Goal: Transaction & Acquisition: Subscribe to service/newsletter

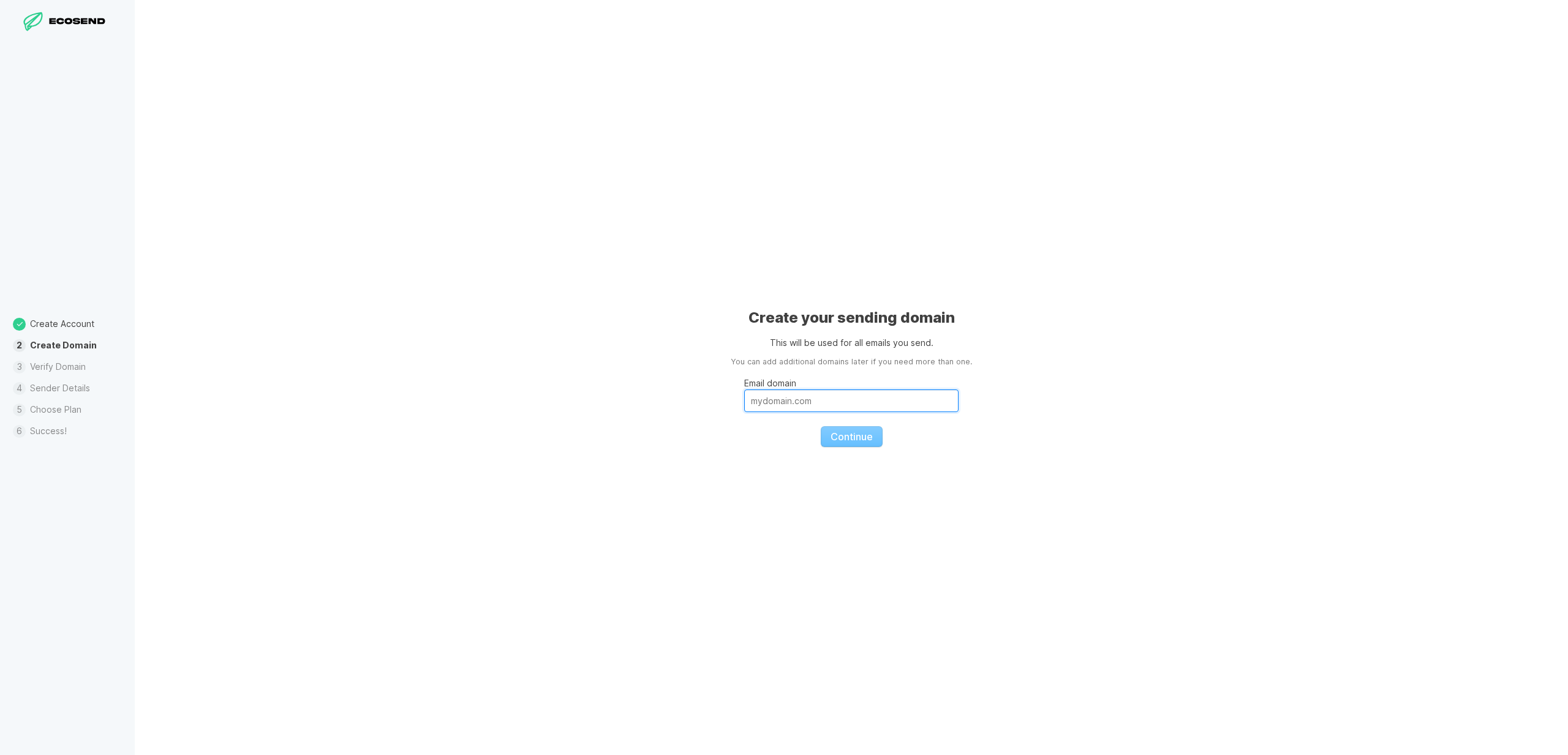
click at [887, 397] on input "Email domain" at bounding box center [851, 400] width 214 height 22
click at [851, 400] on input "Email domain" at bounding box center [851, 400] width 214 height 22
type input "[DOMAIN_NAME]"
click at [821, 426] on button "Continue" at bounding box center [851, 436] width 62 height 21
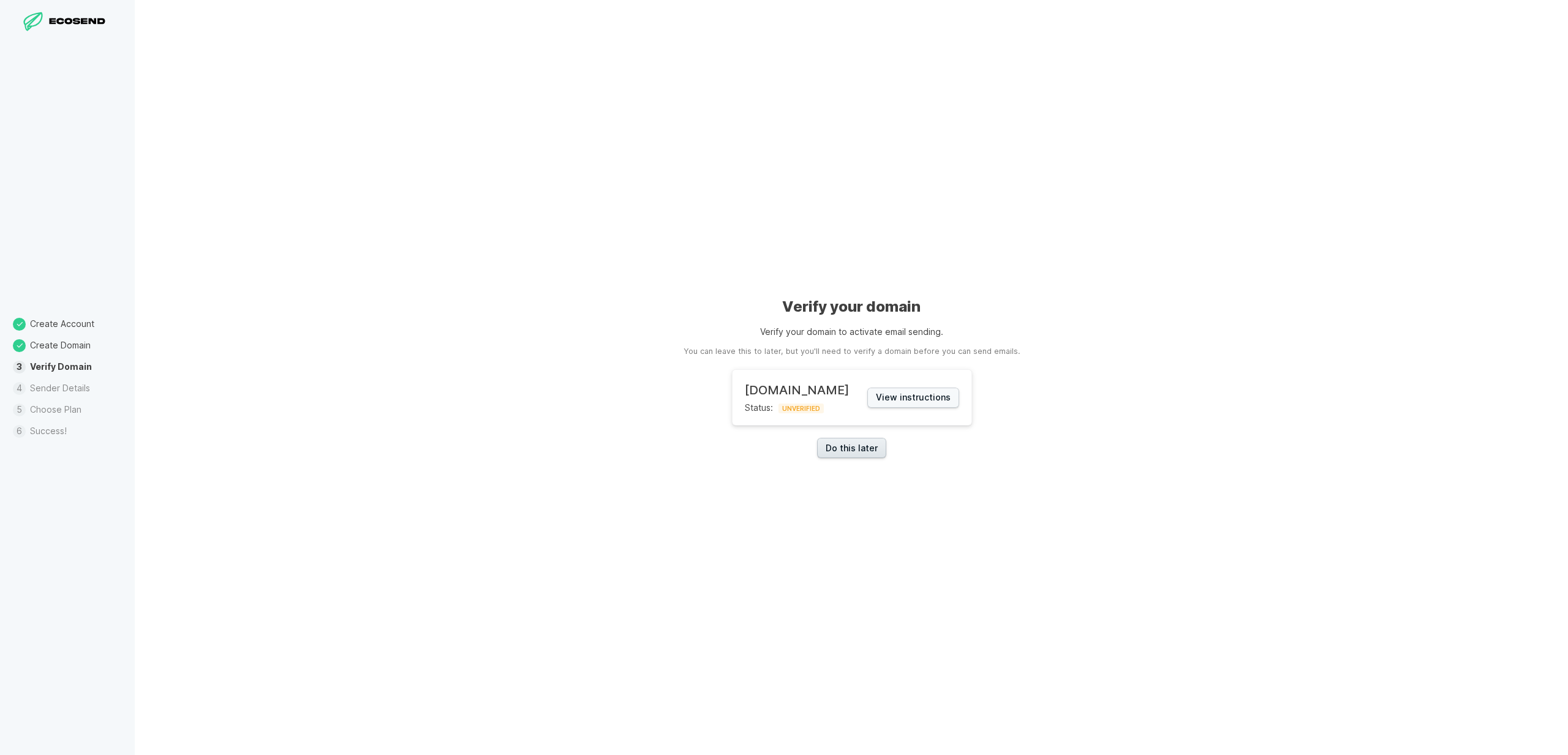
click at [851, 451] on link "Do this later" at bounding box center [851, 448] width 69 height 20
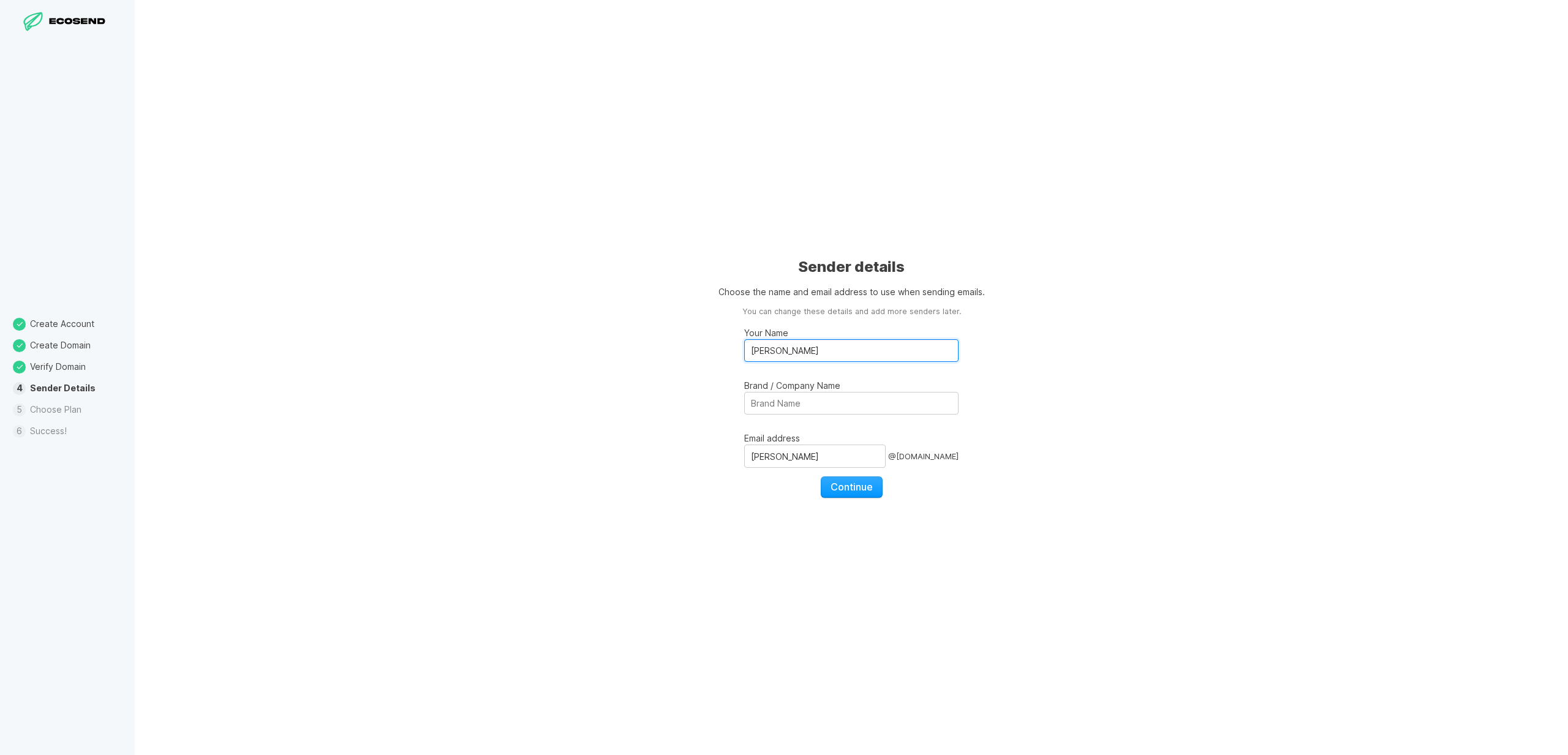
click at [845, 349] on input "[PERSON_NAME]" at bounding box center [851, 350] width 214 height 22
type input "HotelGuider"
type input "contact"
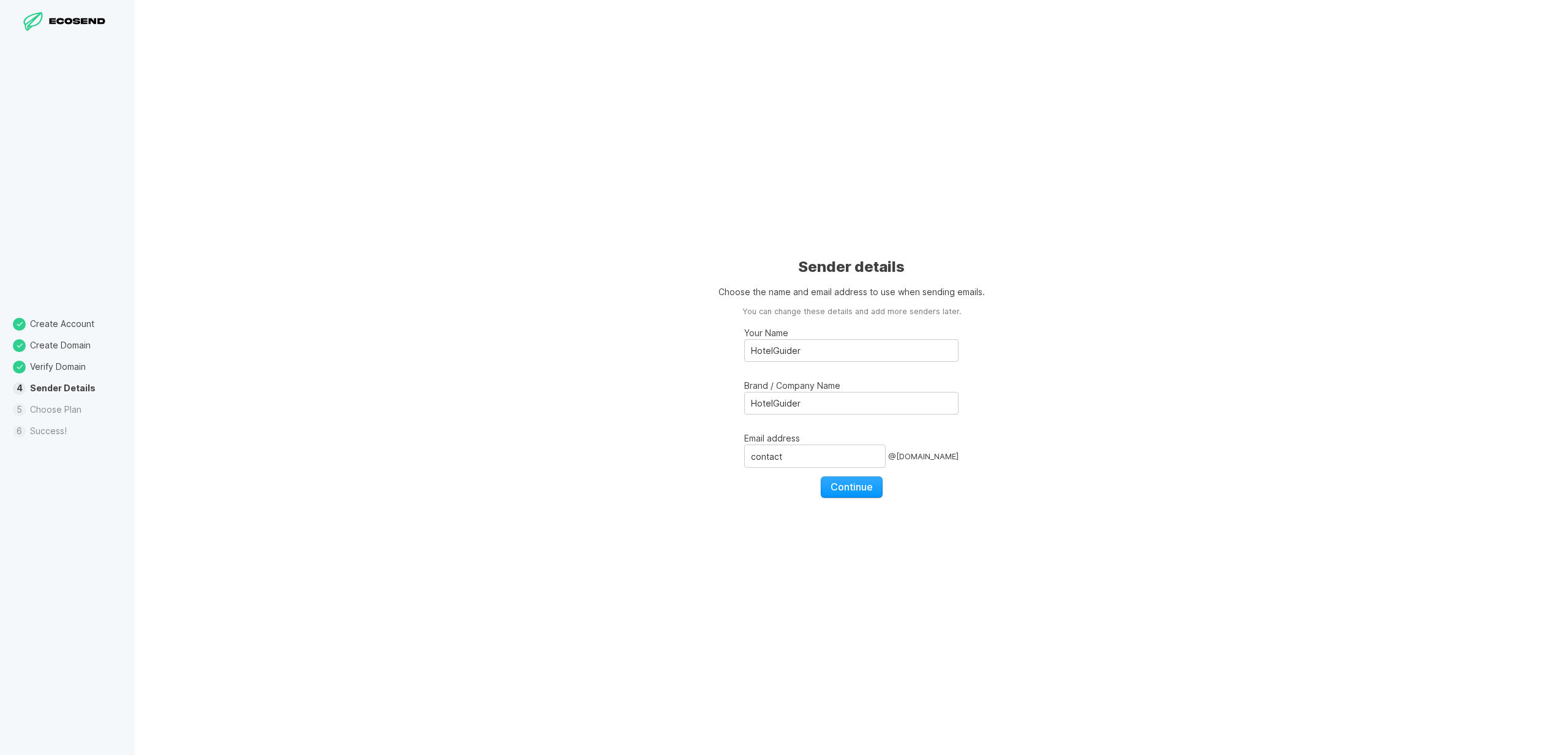
drag, startPoint x: 613, startPoint y: 357, endPoint x: 709, endPoint y: 416, distance: 112.7
click at [613, 358] on div "Sender details Choose the name and email address to use when sending emails. Yo…" at bounding box center [851, 377] width 1433 height 755
drag, startPoint x: 856, startPoint y: 486, endPoint x: 814, endPoint y: 484, distance: 42.0
click at [856, 486] on span "Continue" at bounding box center [851, 487] width 42 height 12
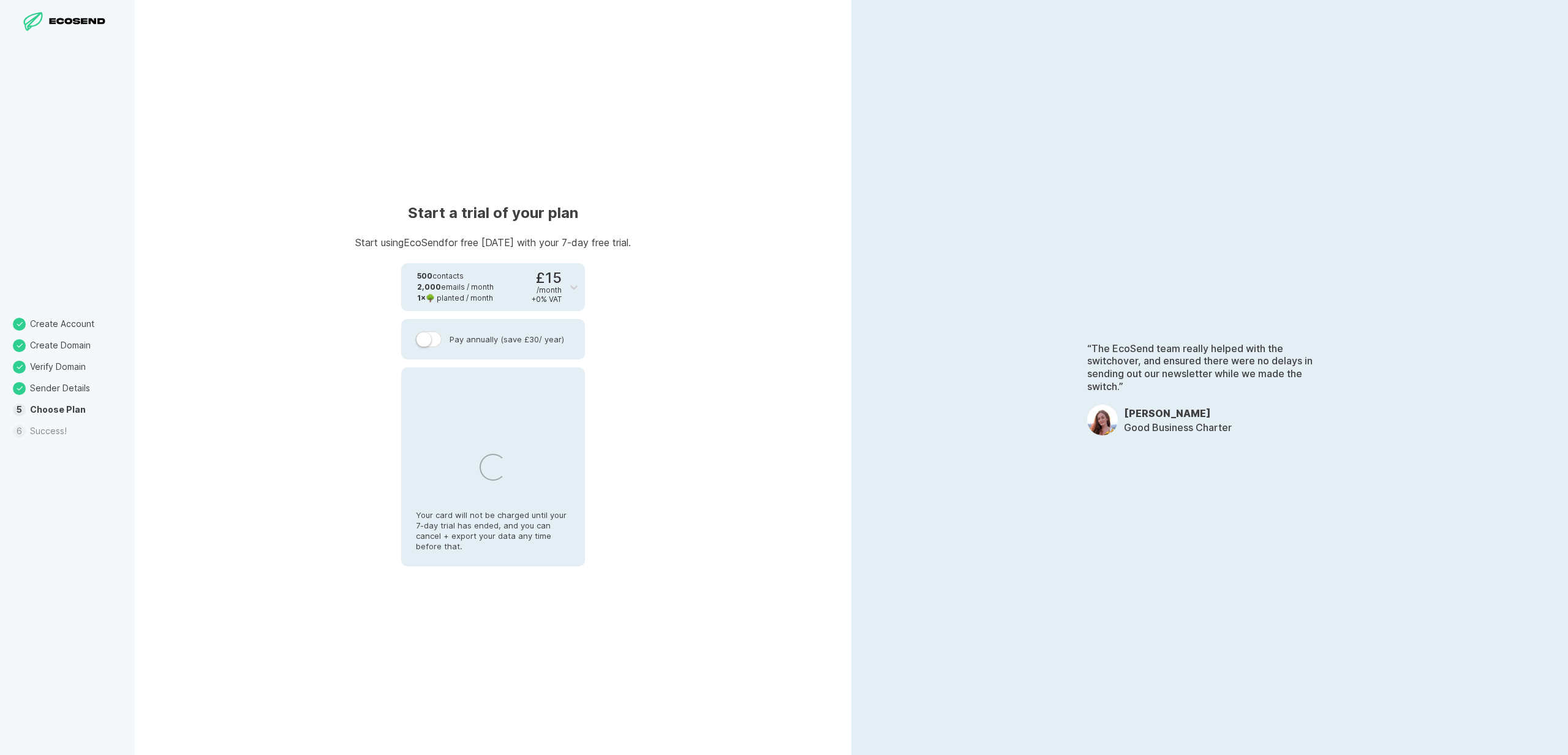
select select "GB"
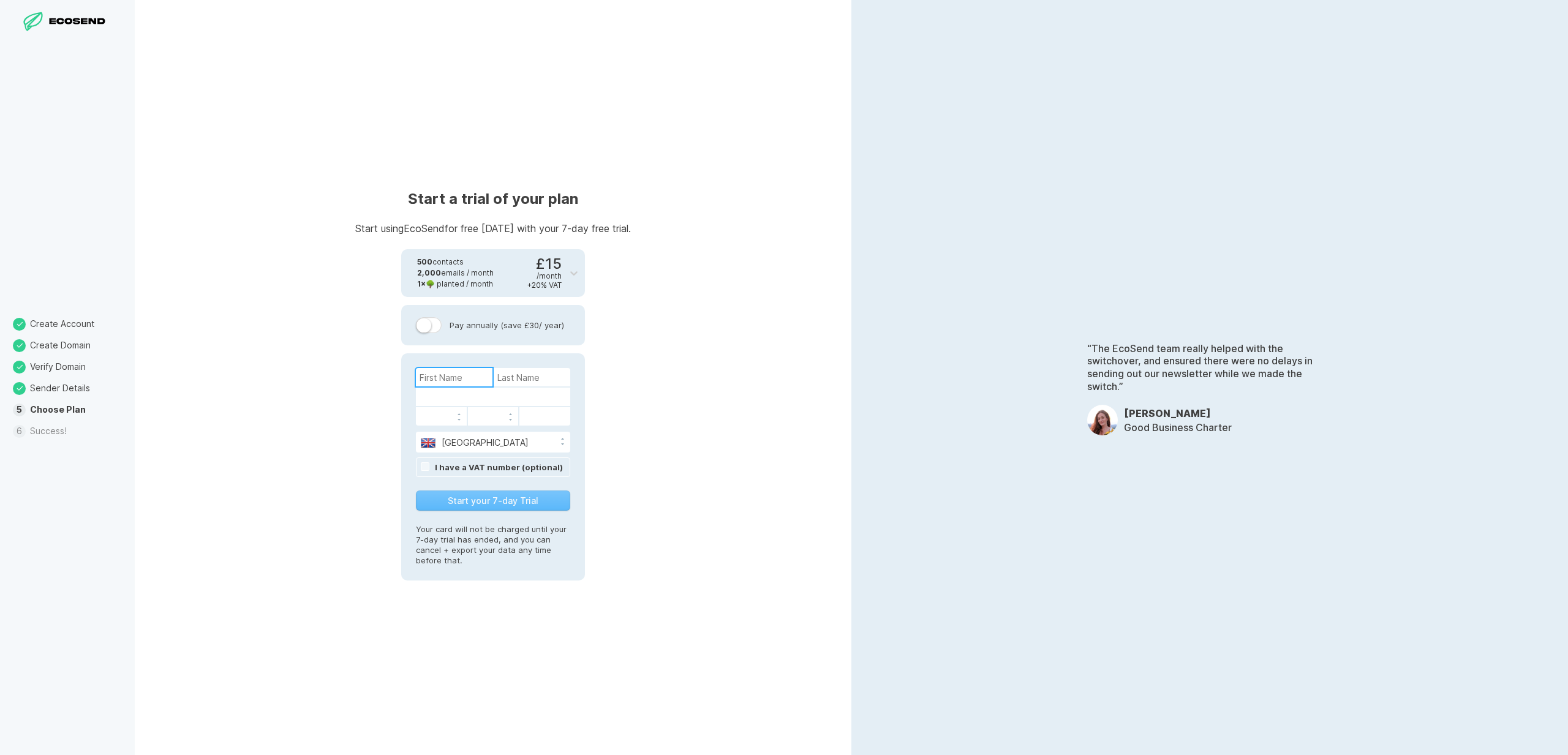
click at [455, 379] on input at bounding box center [453, 377] width 76 height 18
type input "[PERSON_NAME]"
click at [486, 501] on button "Start your 7-day Trial" at bounding box center [493, 500] width 155 height 20
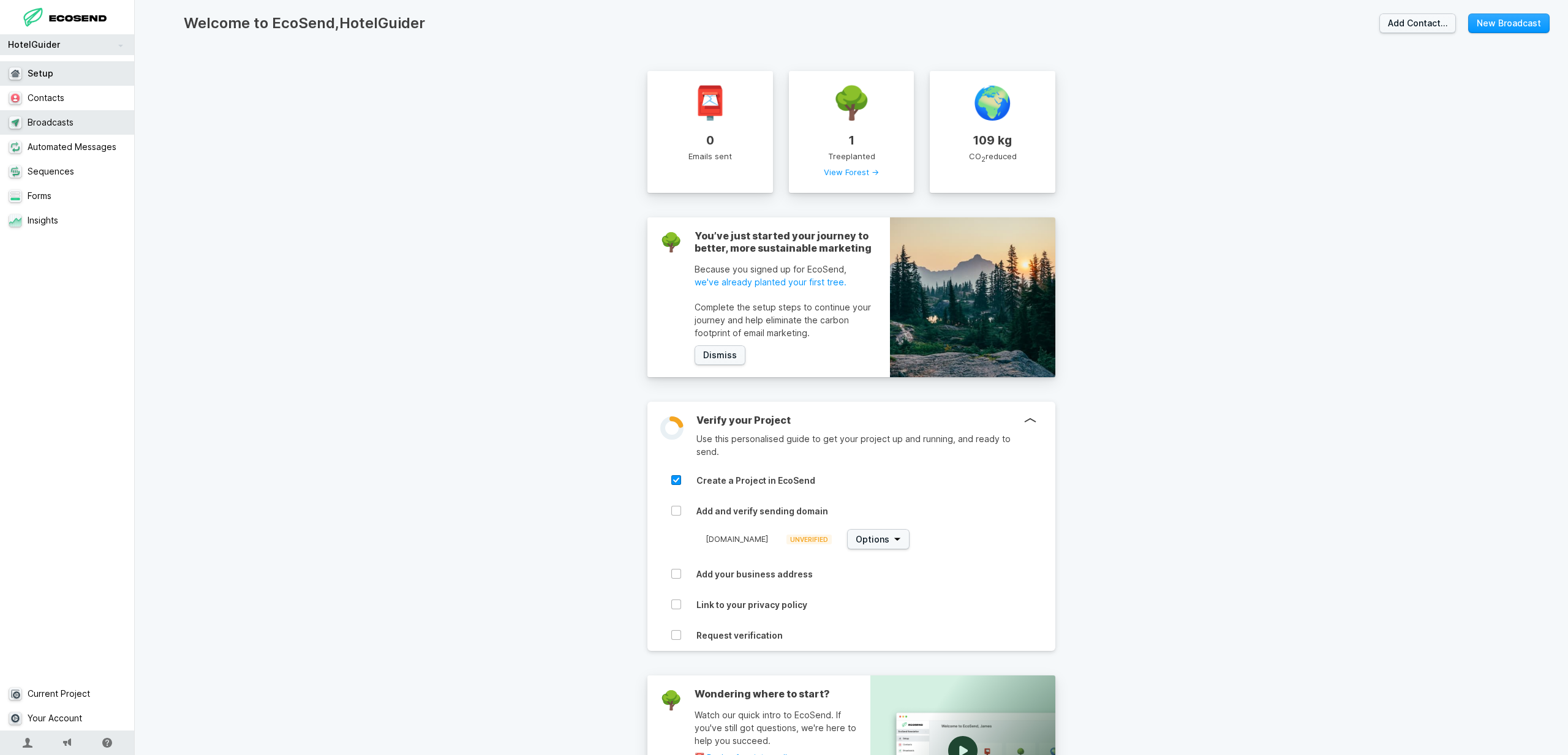
click at [55, 119] on link "Broadcasts" at bounding box center [67, 122] width 135 height 25
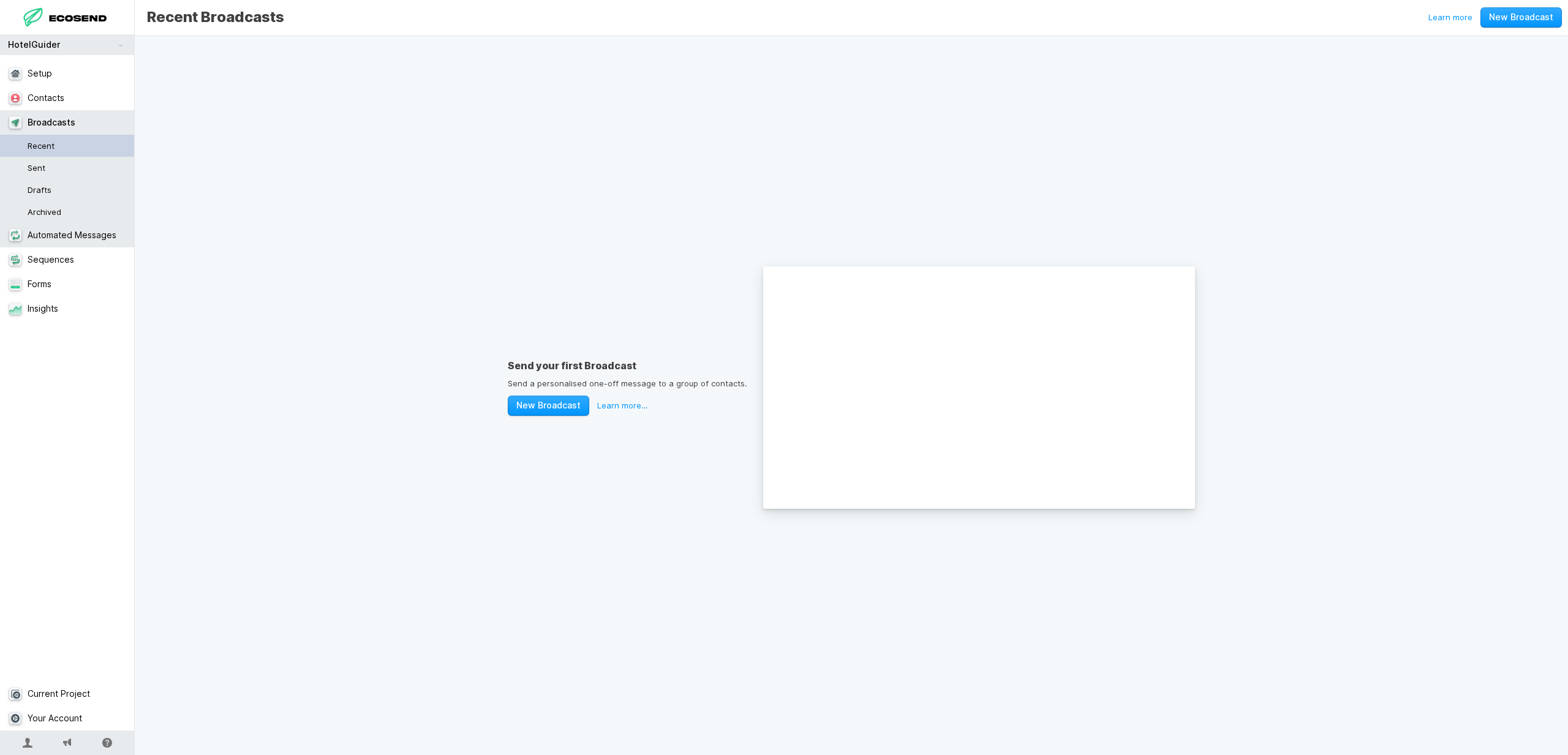
click at [99, 239] on link "Automated Messages" at bounding box center [67, 236] width 135 height 25
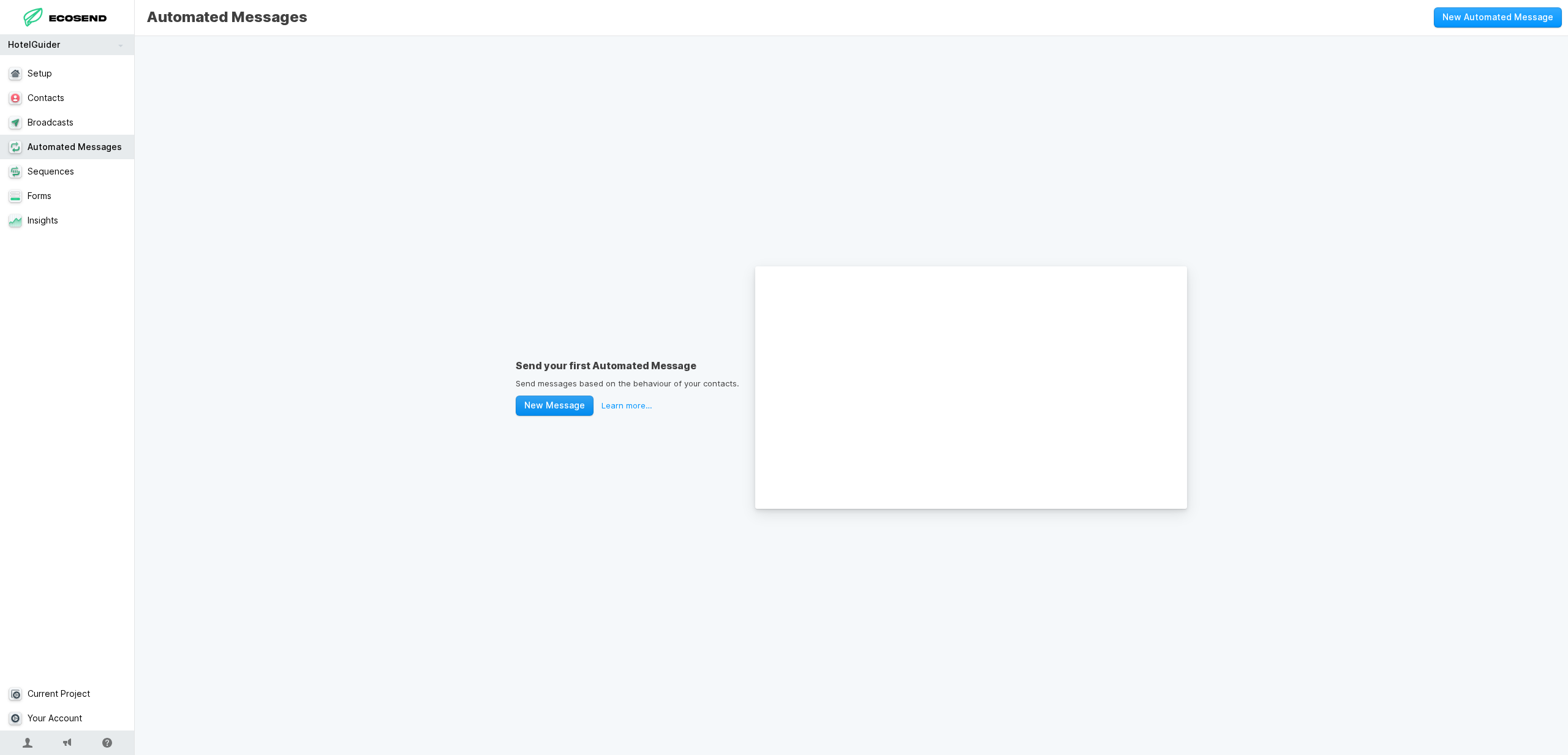
click at [557, 408] on button "New Message" at bounding box center [554, 406] width 78 height 20
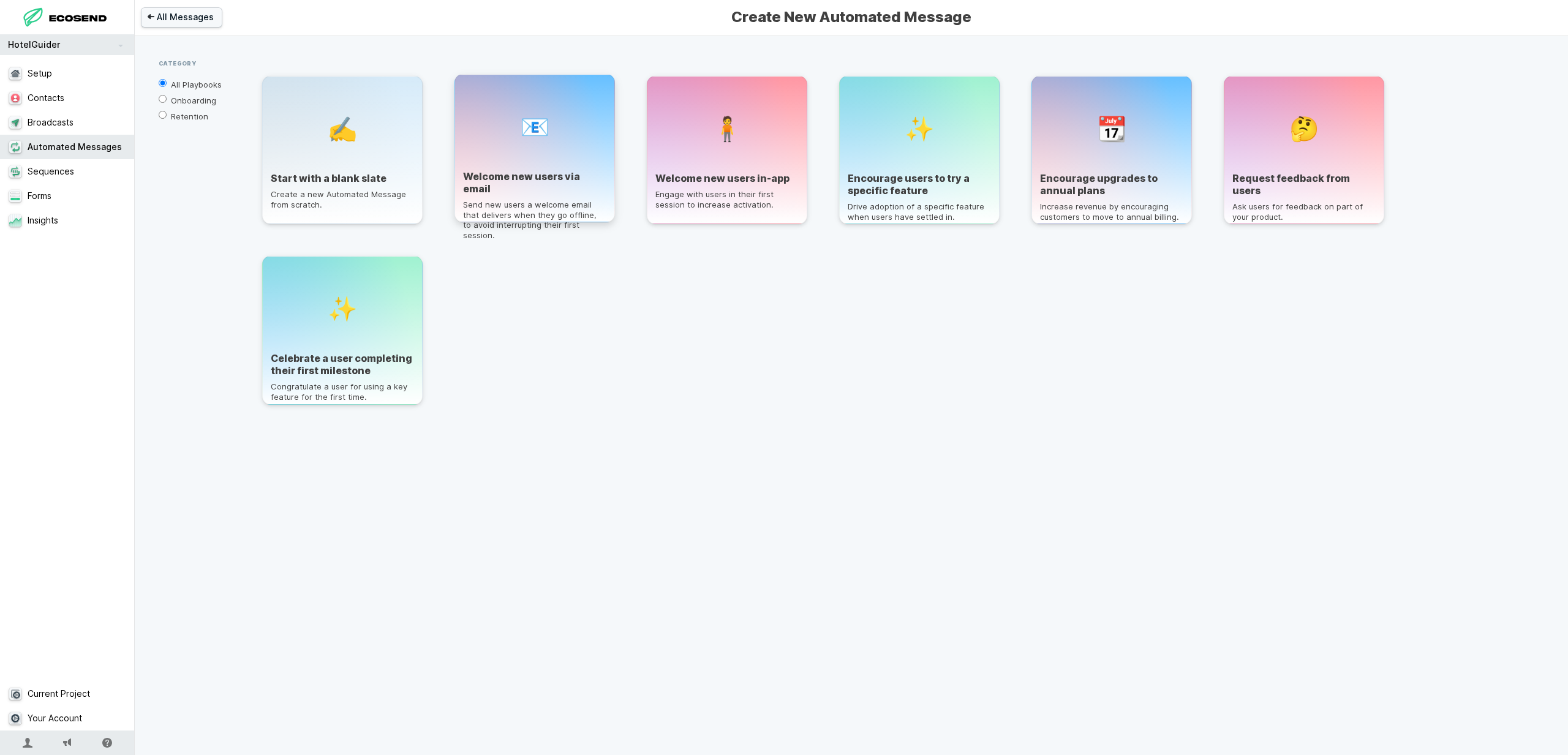
click at [536, 172] on h3 "Welcome new users via email" at bounding box center [535, 182] width 143 height 25
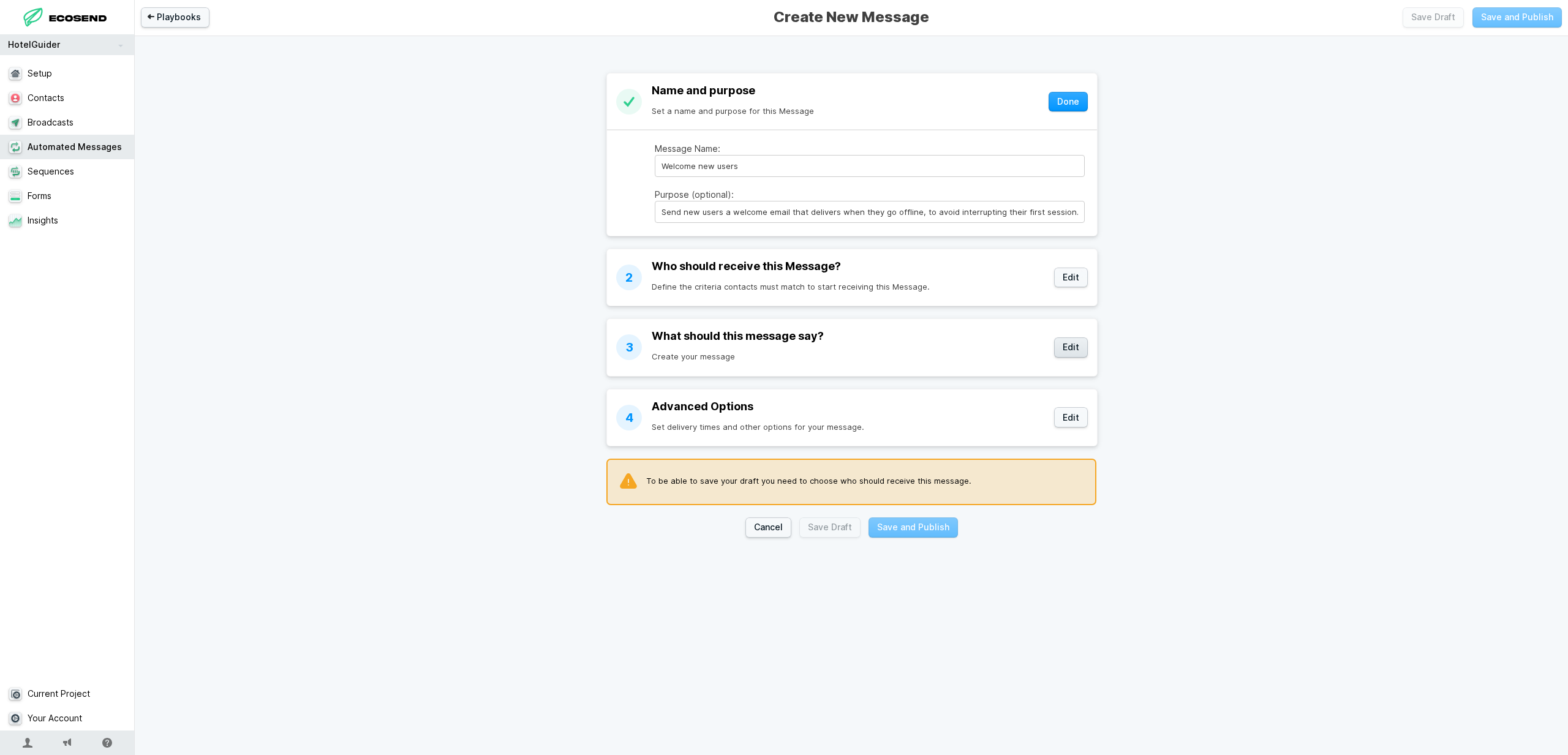
click at [1068, 353] on button "Edit" at bounding box center [1071, 347] width 34 height 20
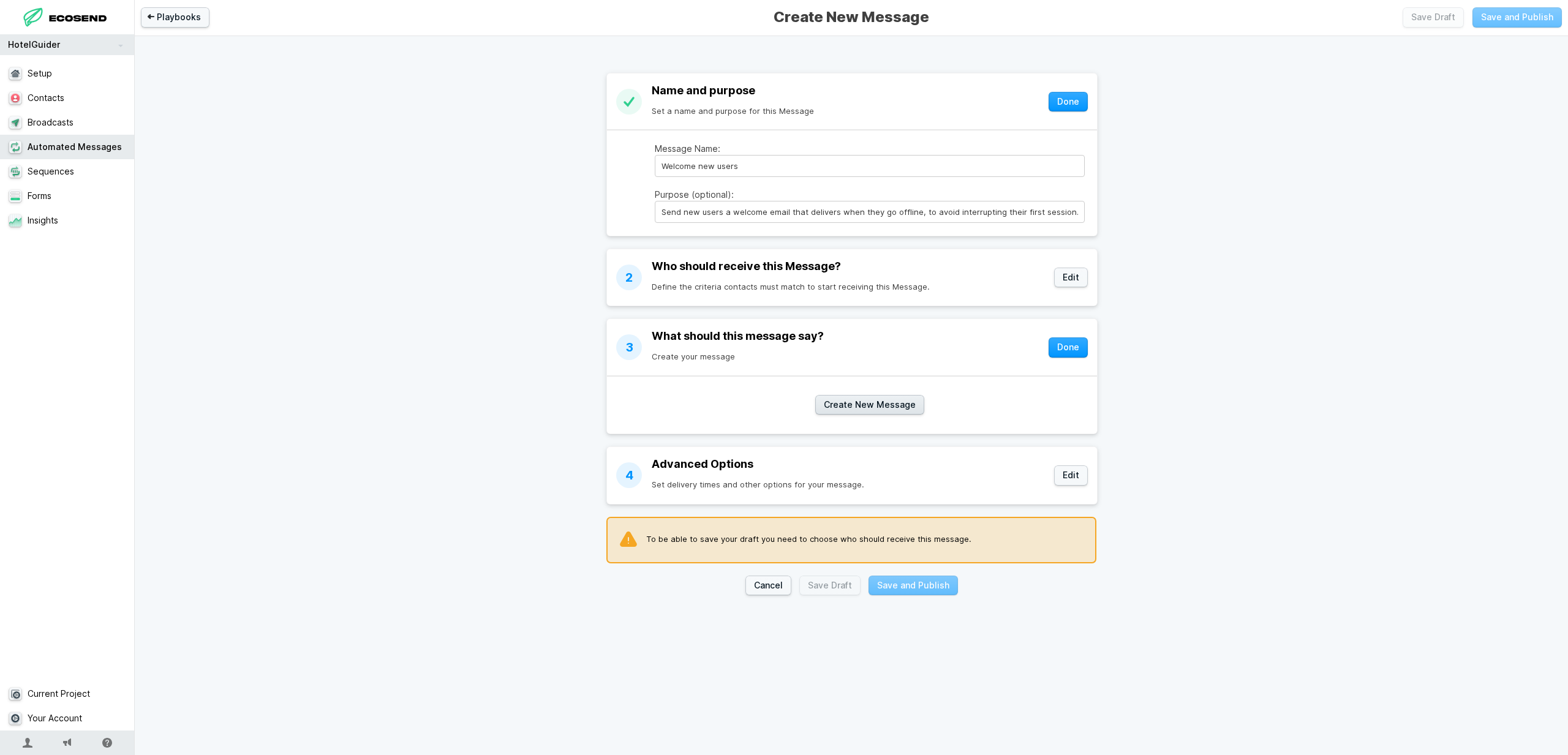
click at [907, 406] on button "Create New Message" at bounding box center [870, 405] width 109 height 20
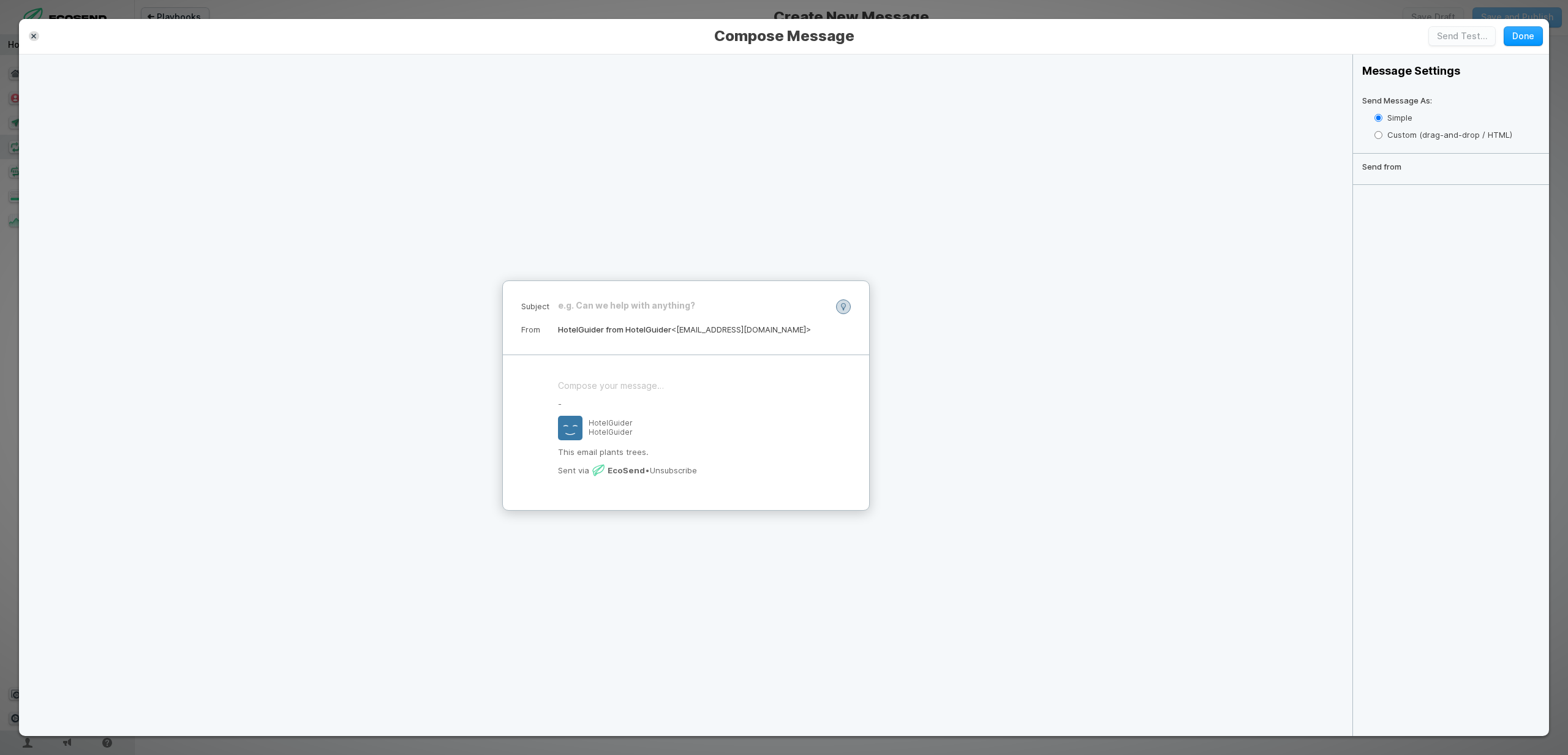
drag, startPoint x: 663, startPoint y: 424, endPoint x: 652, endPoint y: 409, distance: 18.6
click at [663, 424] on div "HotelGuider HotelGuider" at bounding box center [686, 428] width 256 height 25
click at [1522, 36] on button "Done" at bounding box center [1523, 36] width 39 height 20
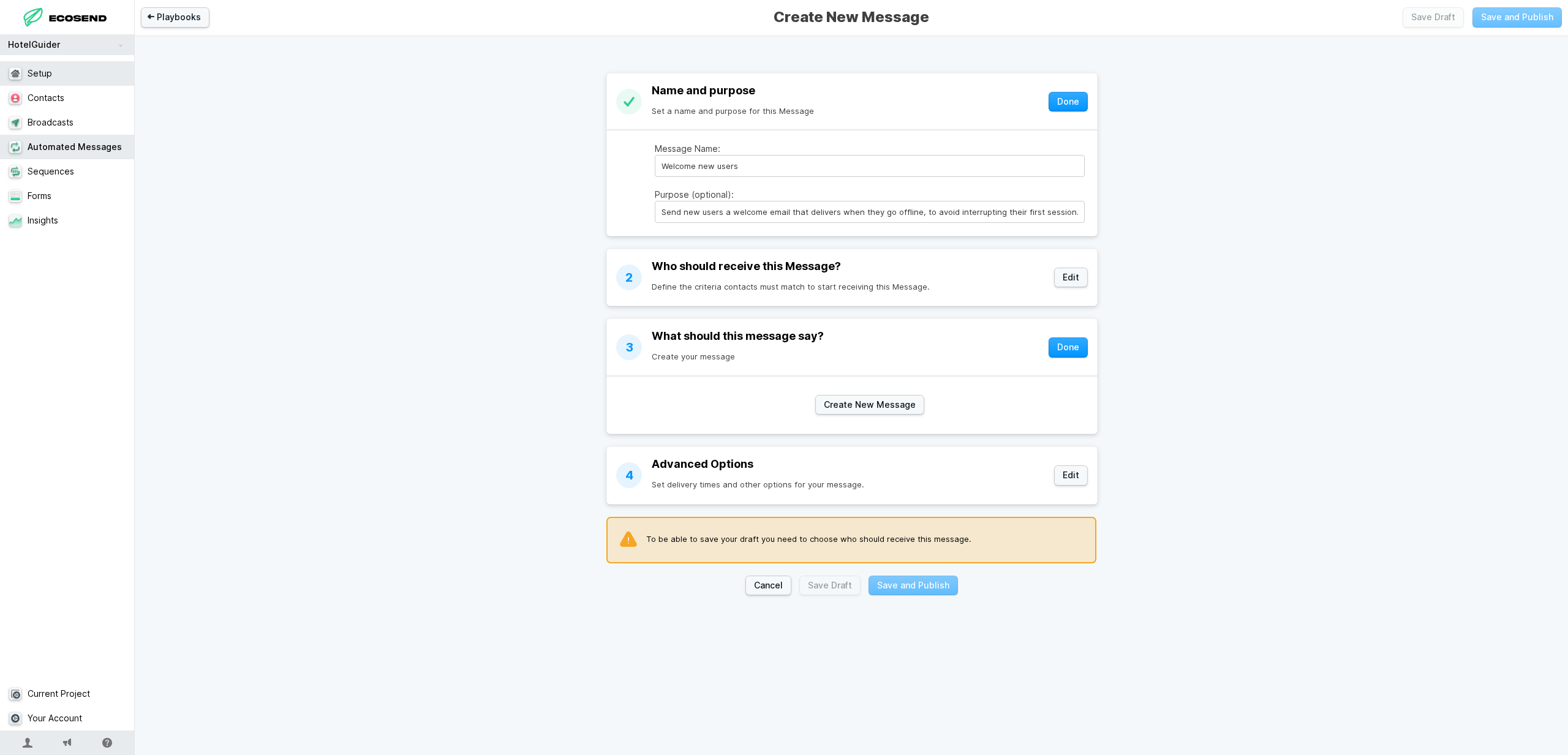
click at [30, 74] on link "Setup" at bounding box center [67, 74] width 135 height 25
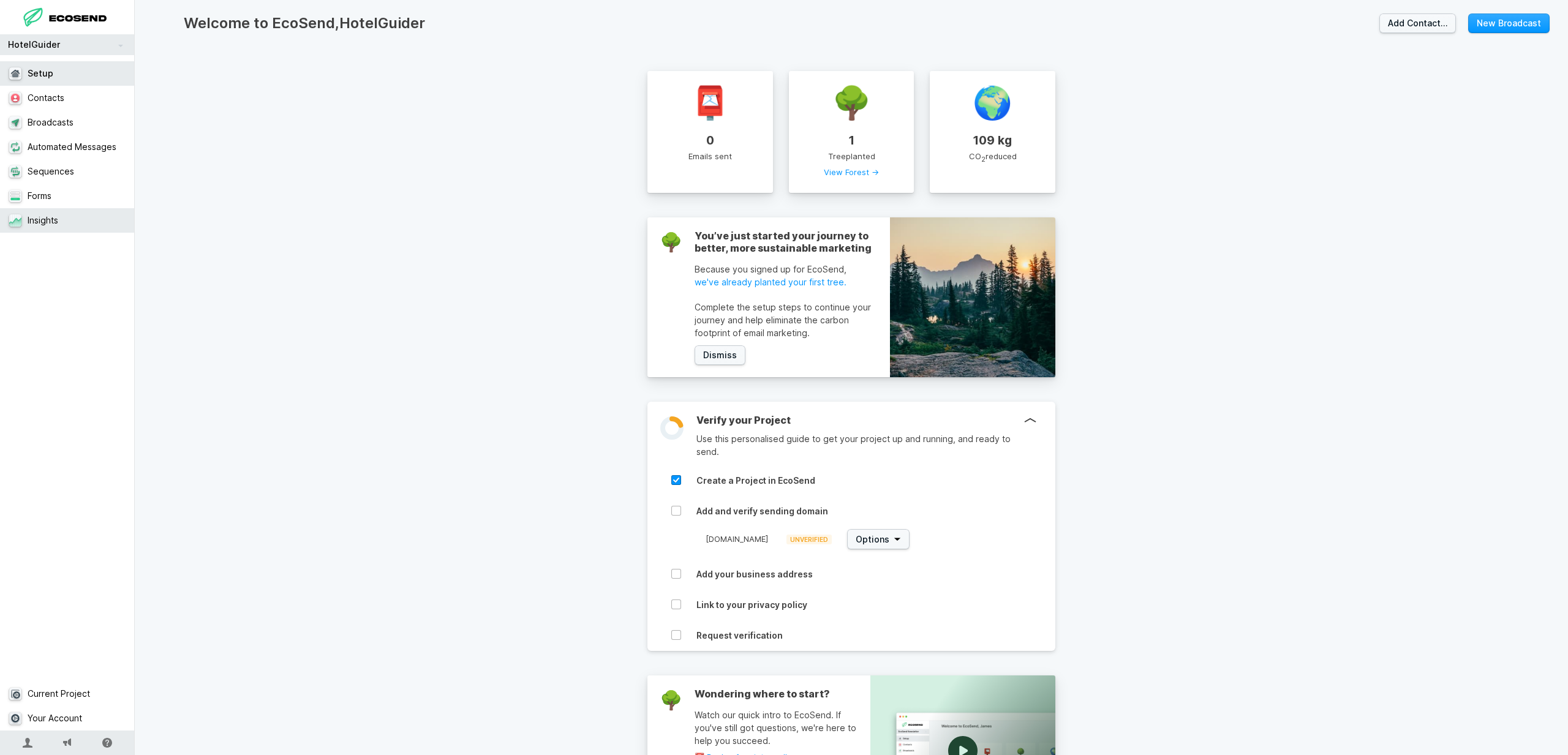
click at [61, 223] on link "Insights" at bounding box center [67, 221] width 135 height 25
select select "30"
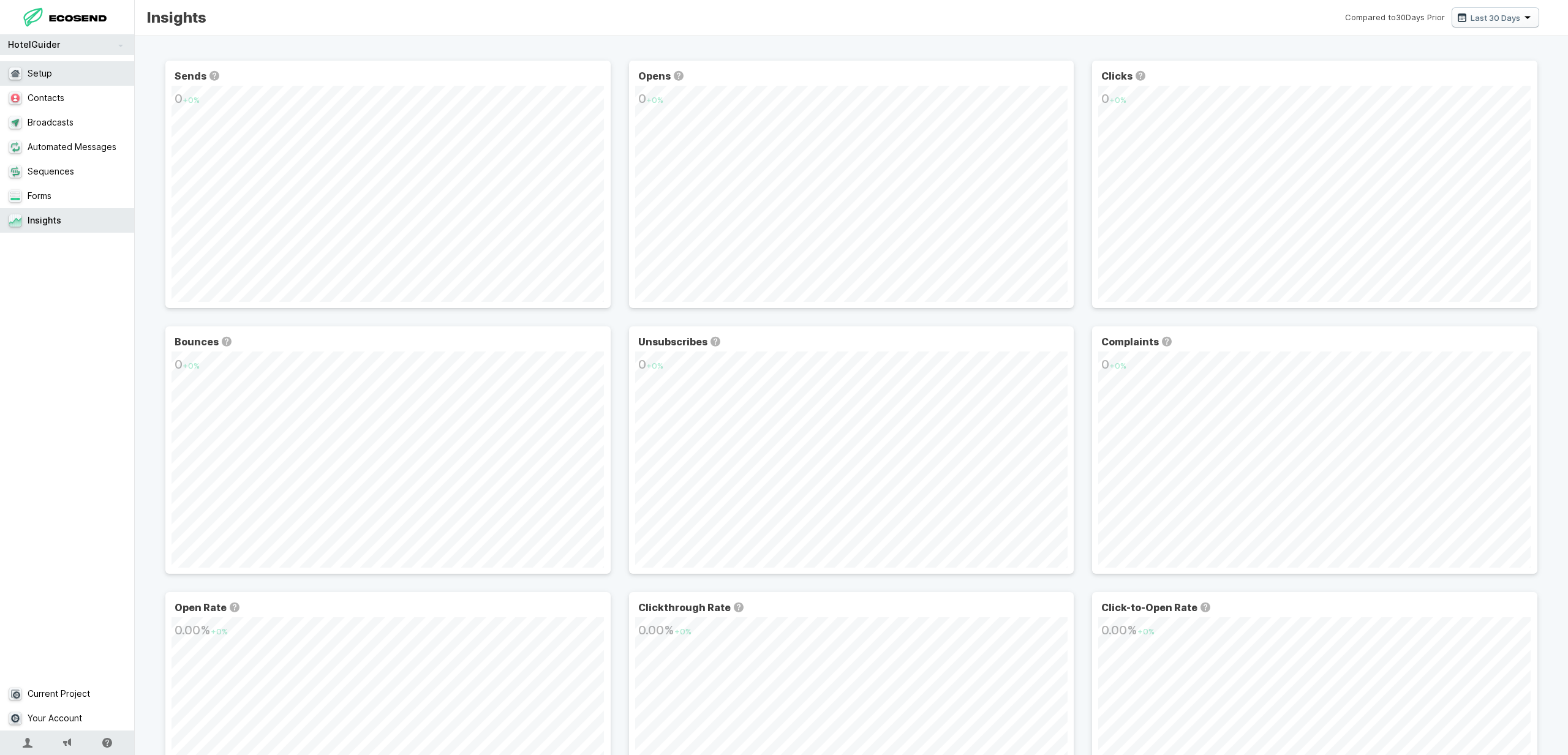
click at [73, 68] on link "Setup" at bounding box center [67, 74] width 135 height 25
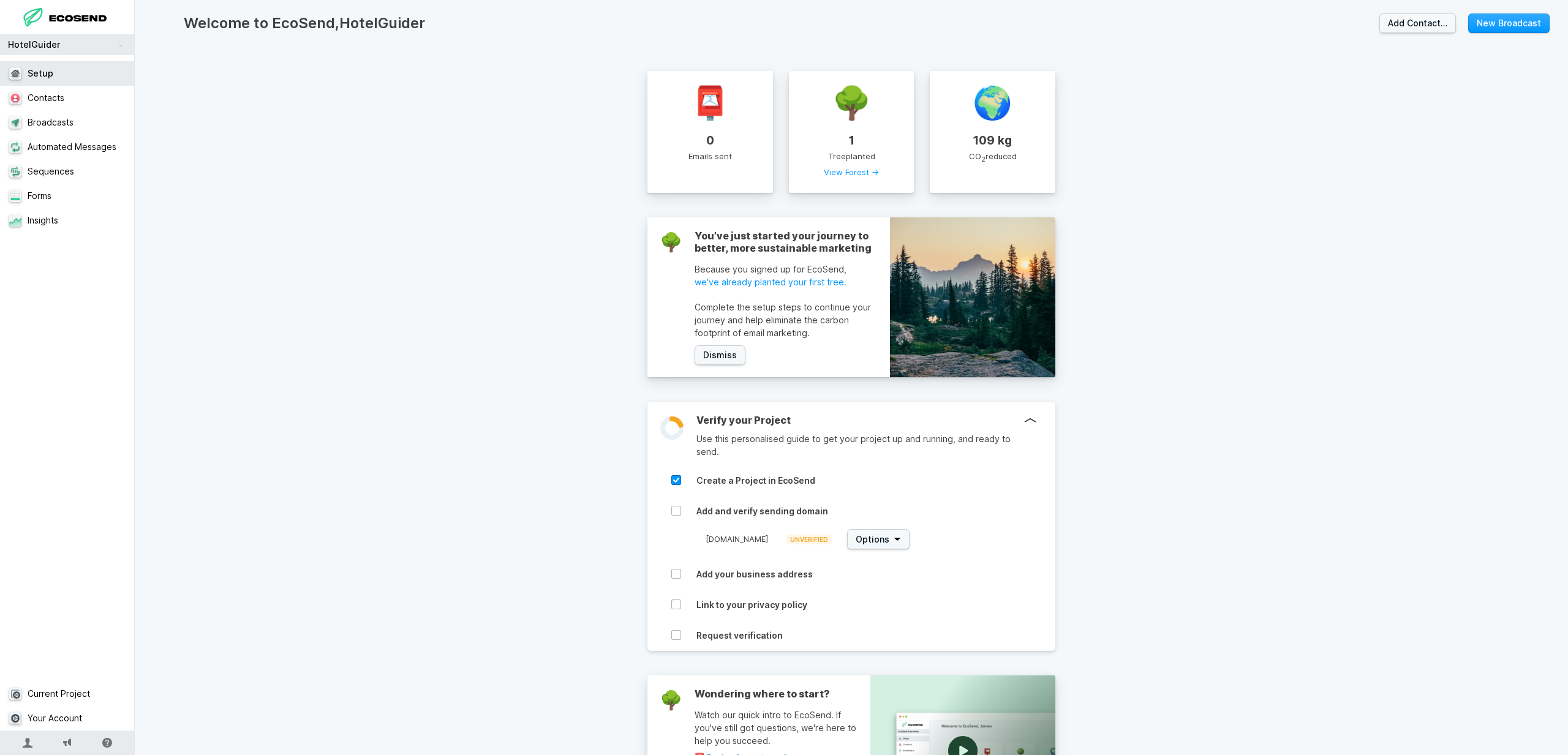
click at [74, 44] on link "HotelGuider" at bounding box center [67, 45] width 135 height 21
click at [80, 108] on link "Contacts" at bounding box center [67, 98] width 135 height 25
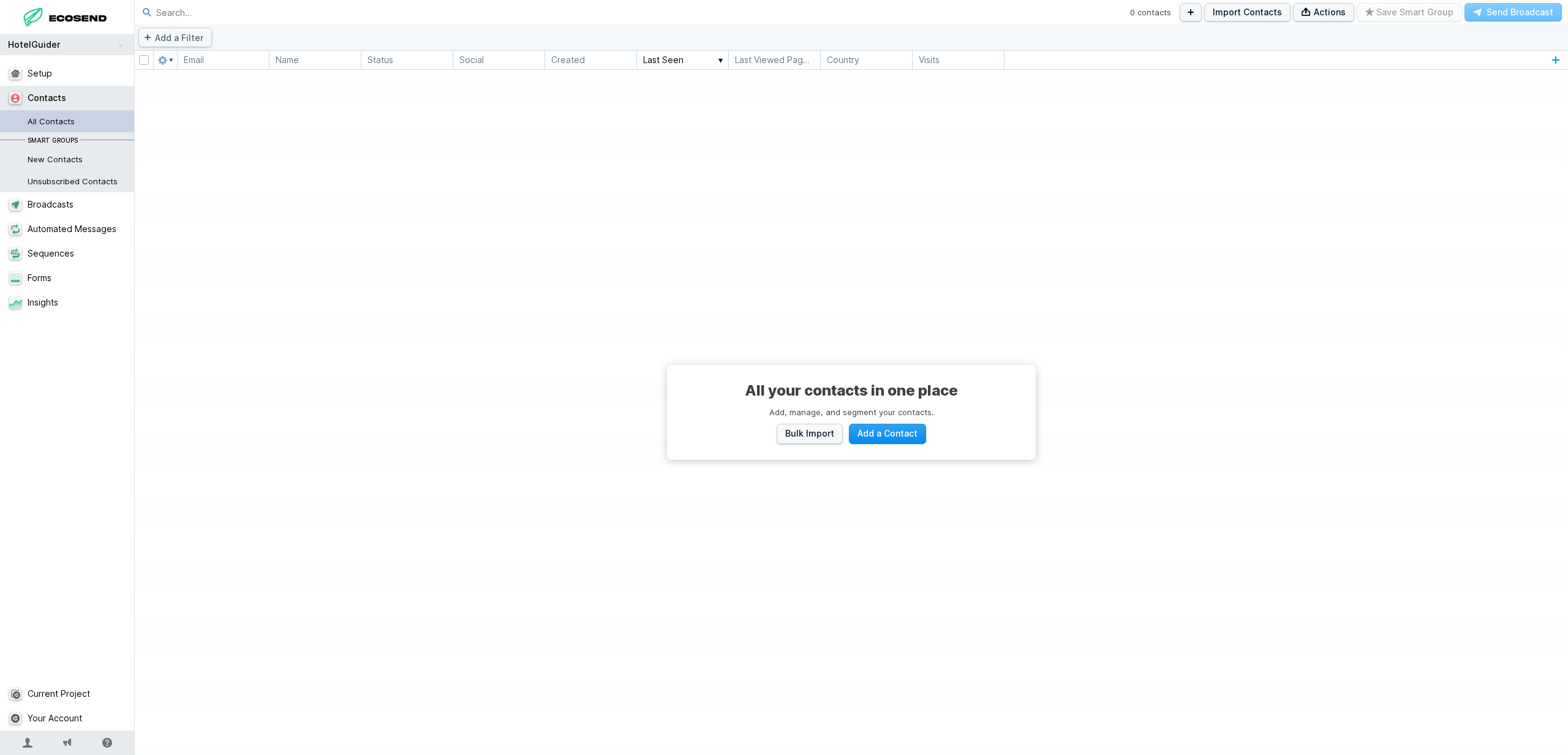
click at [881, 431] on span "Add a Contact" at bounding box center [888, 433] width 60 height 12
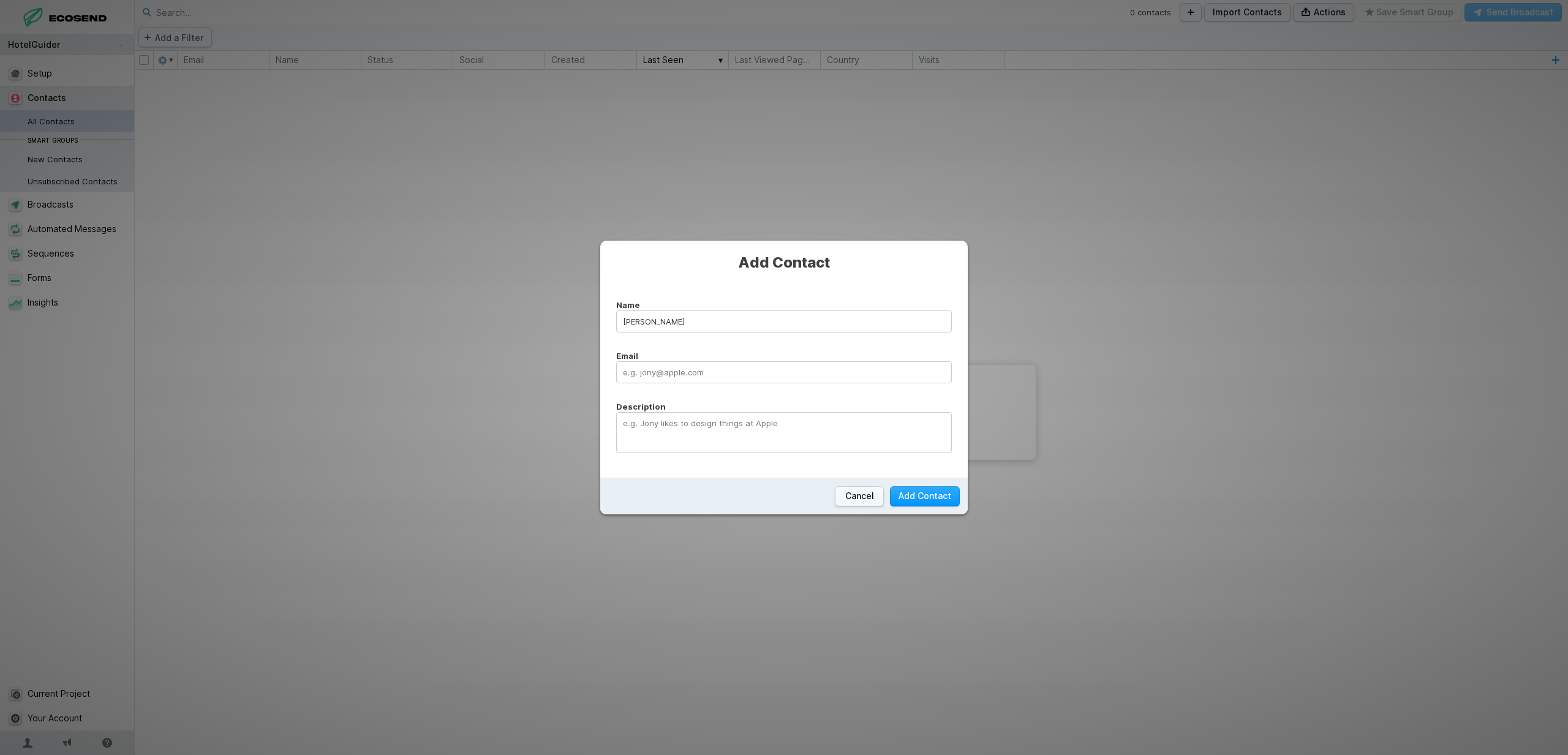
type input "[PERSON_NAME]"
type input "[EMAIL_ADDRESS][DOMAIN_NAME]"
click at [927, 500] on button "Add Contact" at bounding box center [924, 496] width 70 height 20
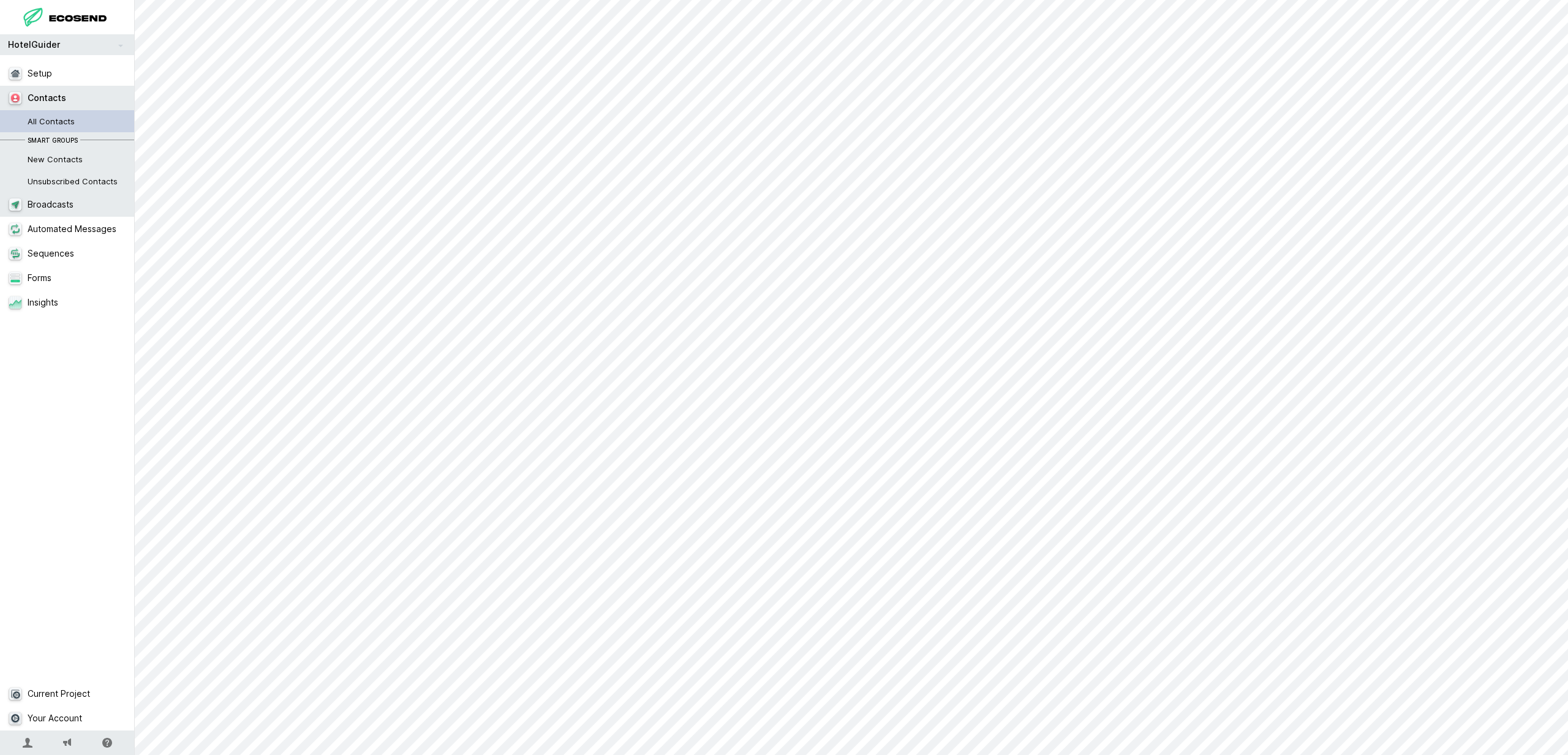
click at [62, 209] on link "Broadcasts" at bounding box center [67, 205] width 135 height 25
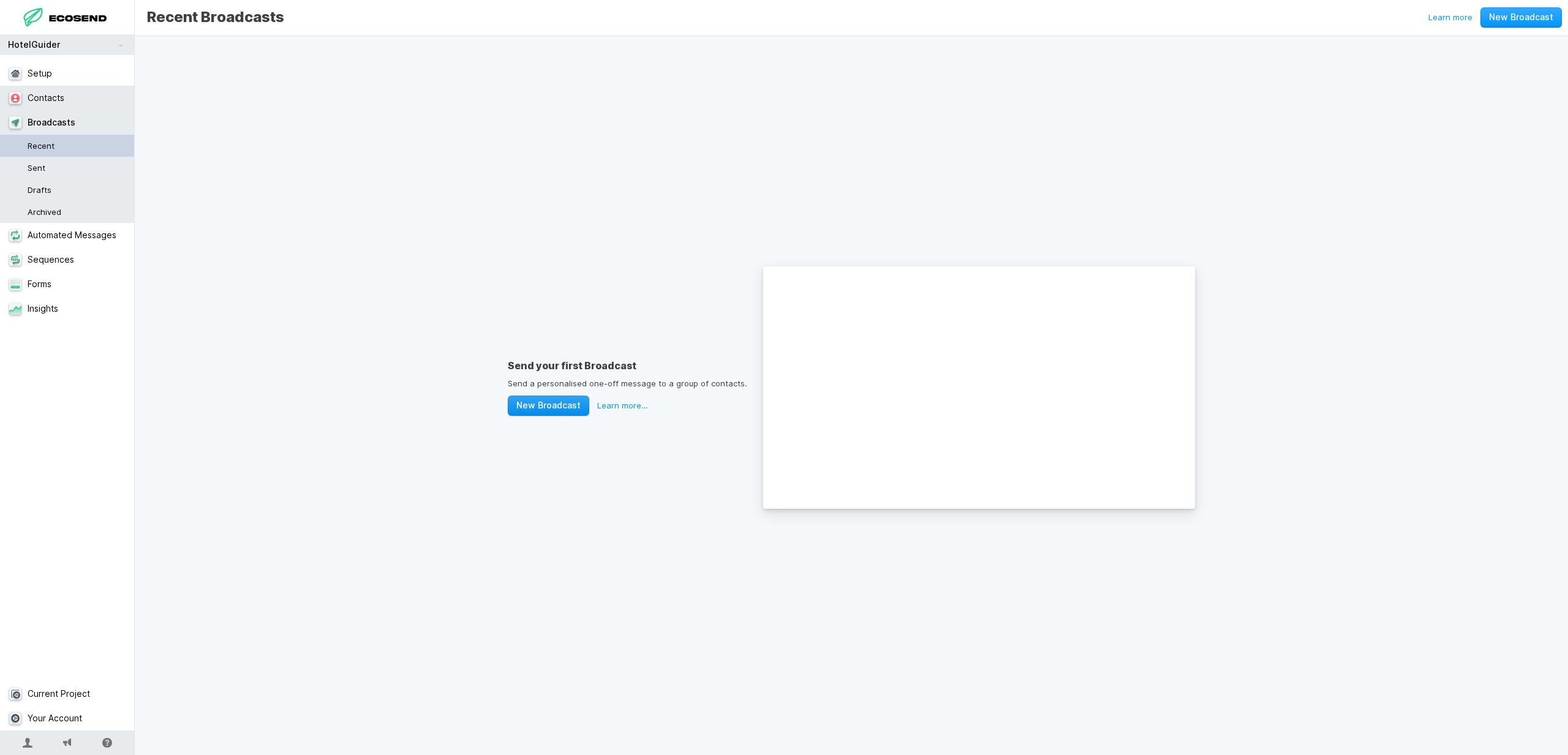
click at [547, 406] on link "New Broadcast" at bounding box center [549, 406] width 82 height 20
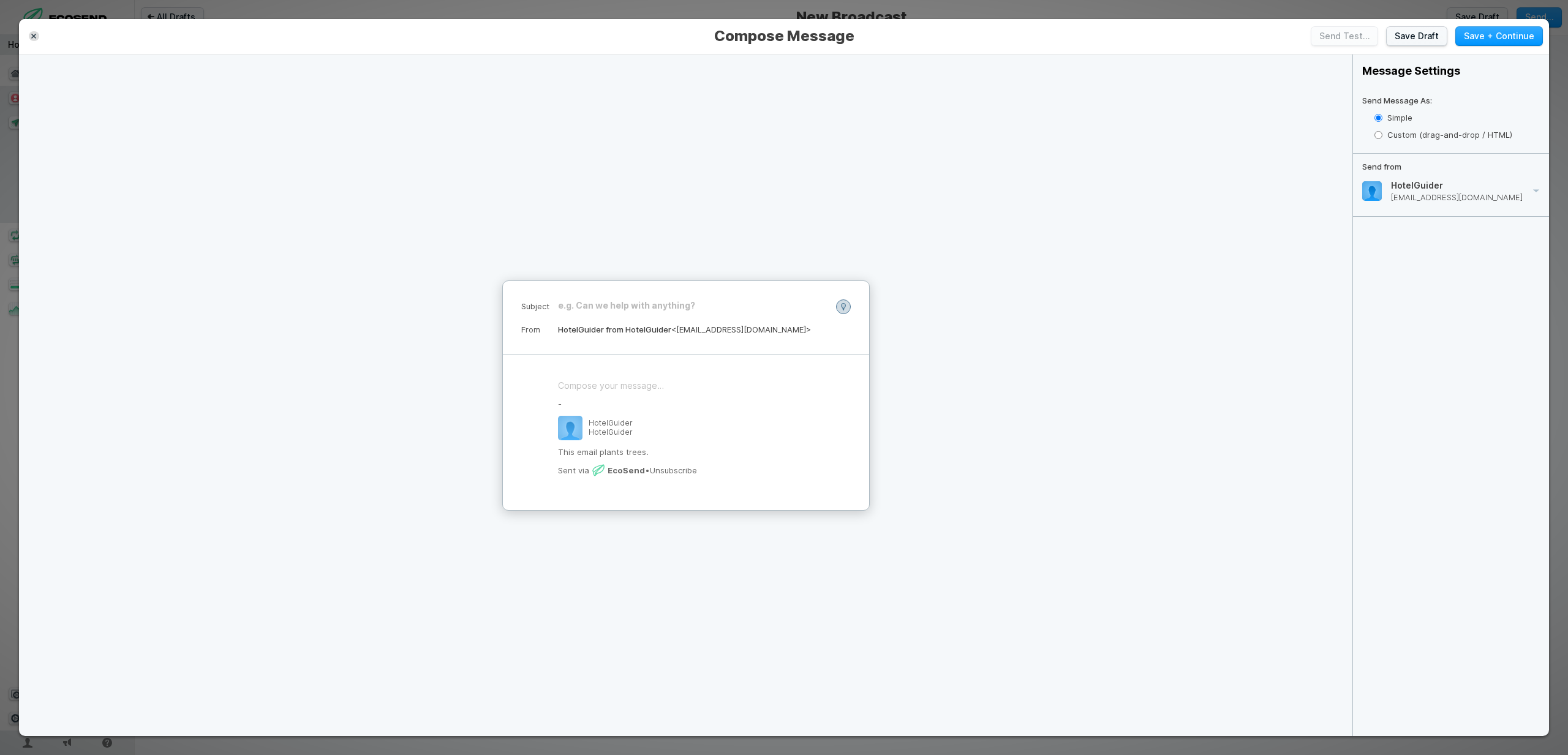
click at [1376, 135] on input "Custom (drag-and-drop / HTML)" at bounding box center [1378, 135] width 8 height 8
radio input "true"
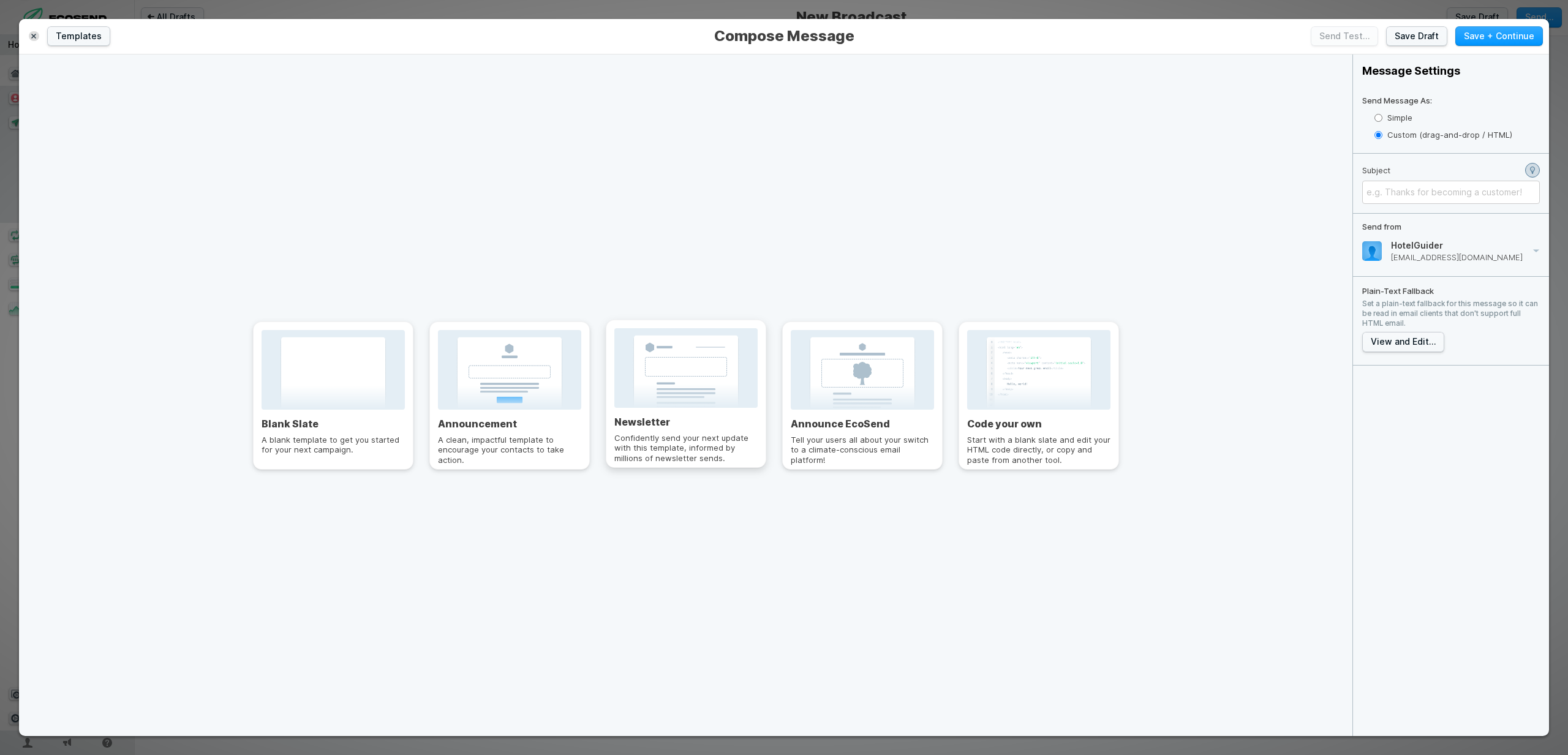
click at [677, 378] on div at bounding box center [686, 367] width 143 height 79
